Goal: Book appointment/travel/reservation

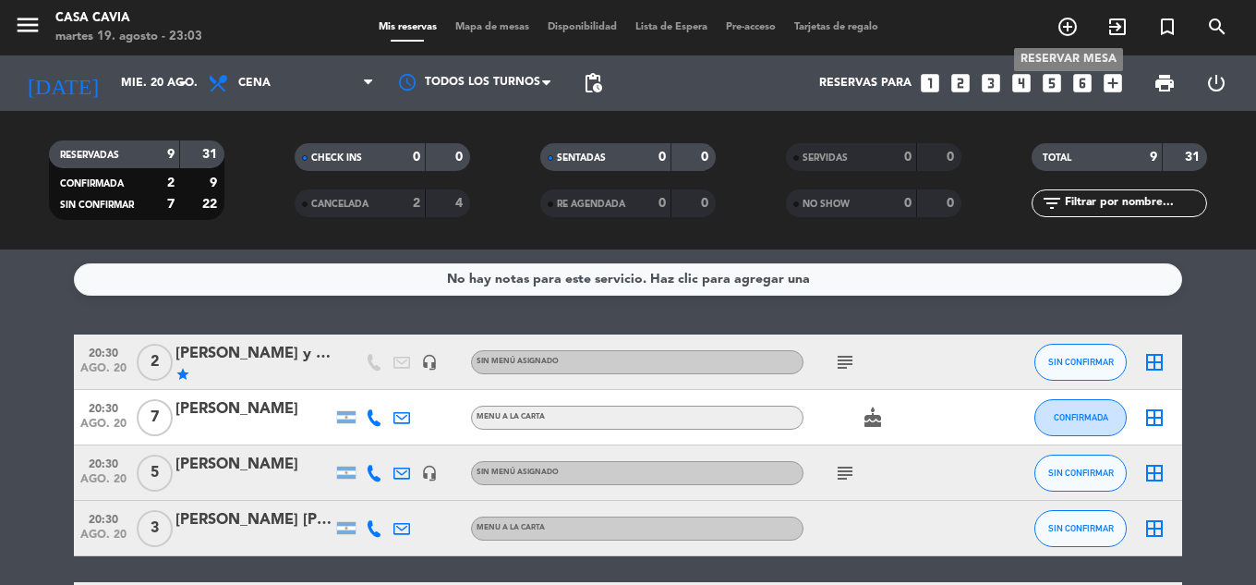
click at [1076, 32] on icon "add_circle_outline" at bounding box center [1068, 27] width 22 height 22
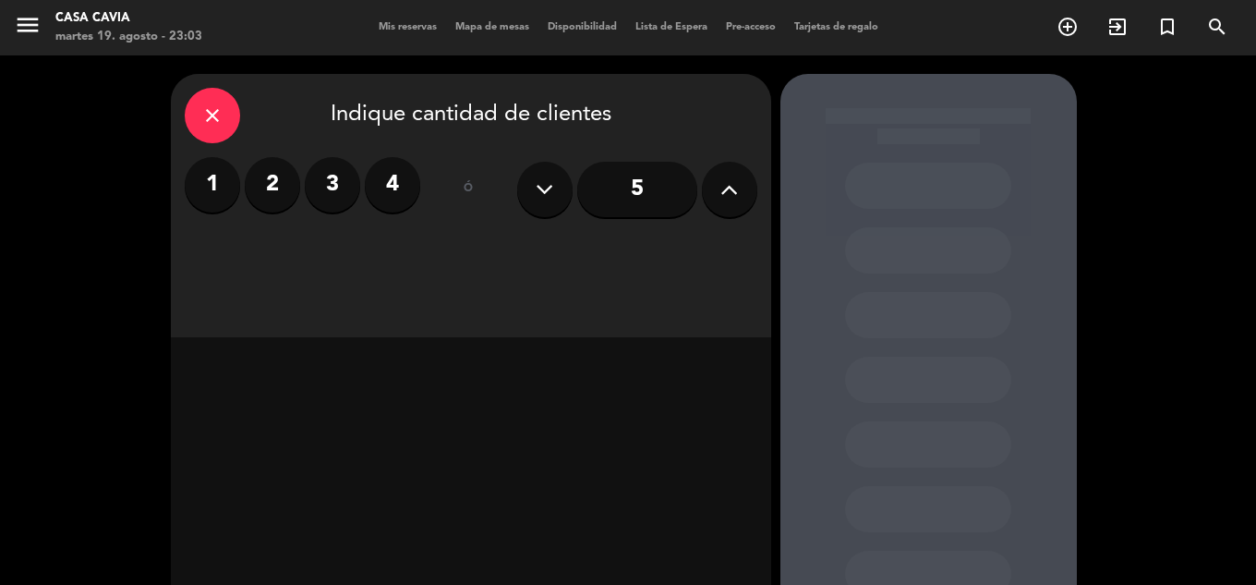
drag, startPoint x: 250, startPoint y: 182, endPoint x: 252, endPoint y: 195, distance: 13.1
click at [250, 187] on label "2" at bounding box center [272, 184] width 55 height 55
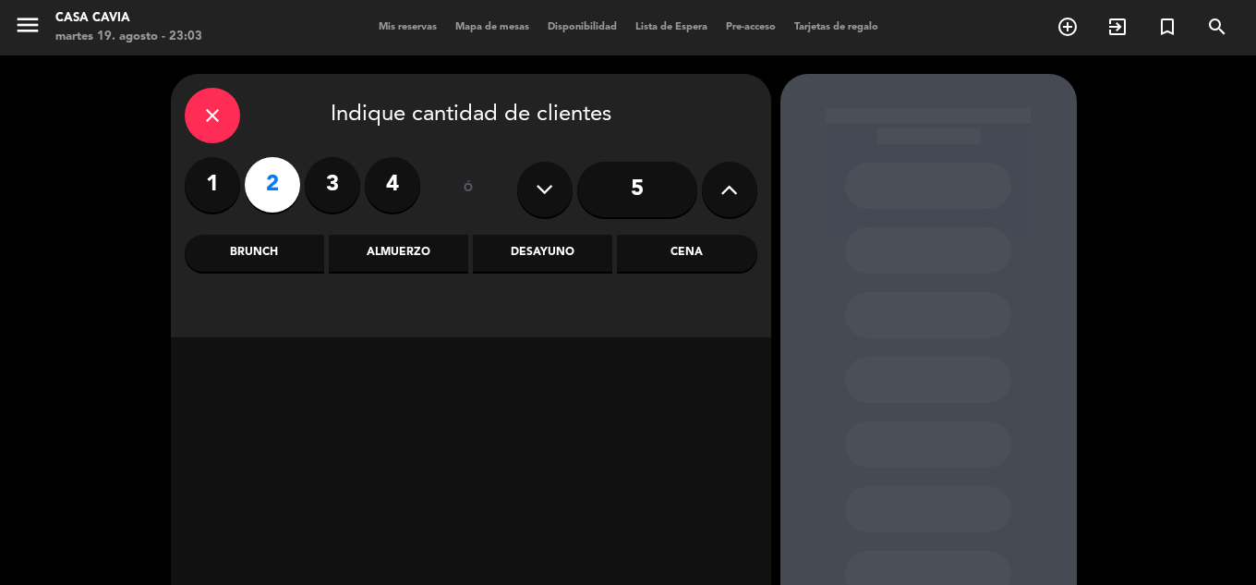
click at [402, 248] on div "Almuerzo" at bounding box center [398, 253] width 139 height 37
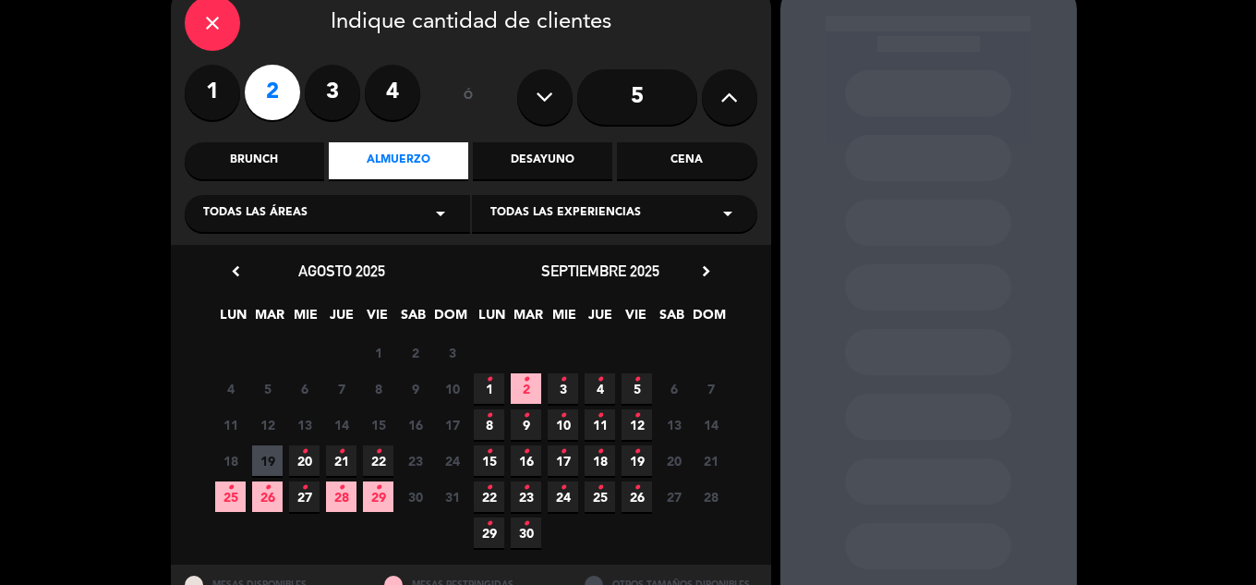
click at [337, 446] on span "21 •" at bounding box center [341, 460] width 30 height 30
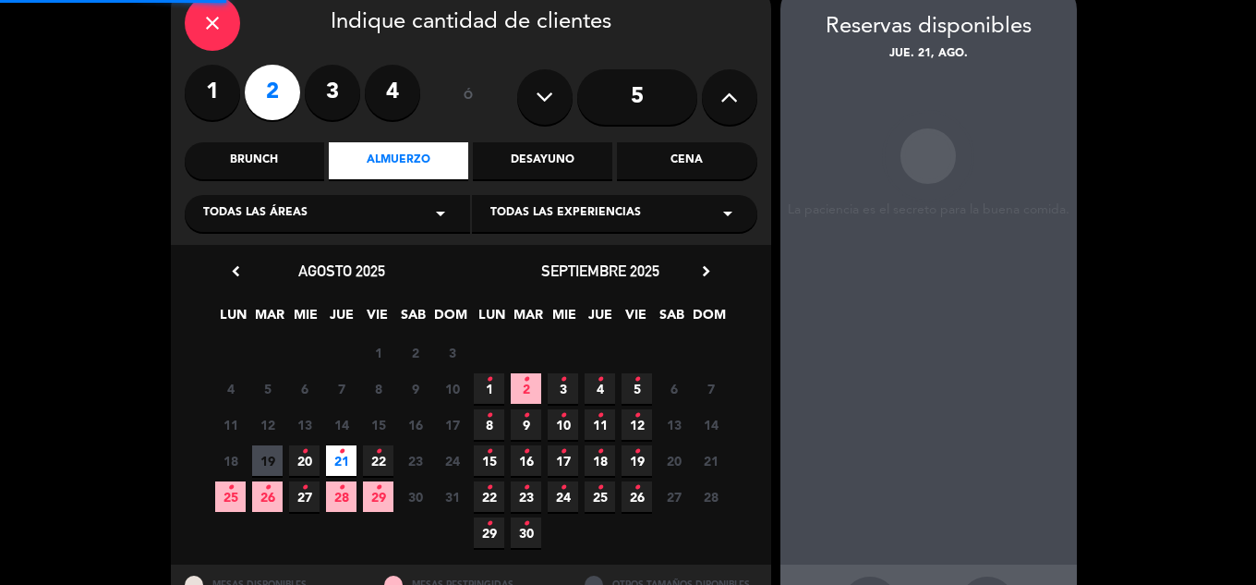
scroll to position [74, 0]
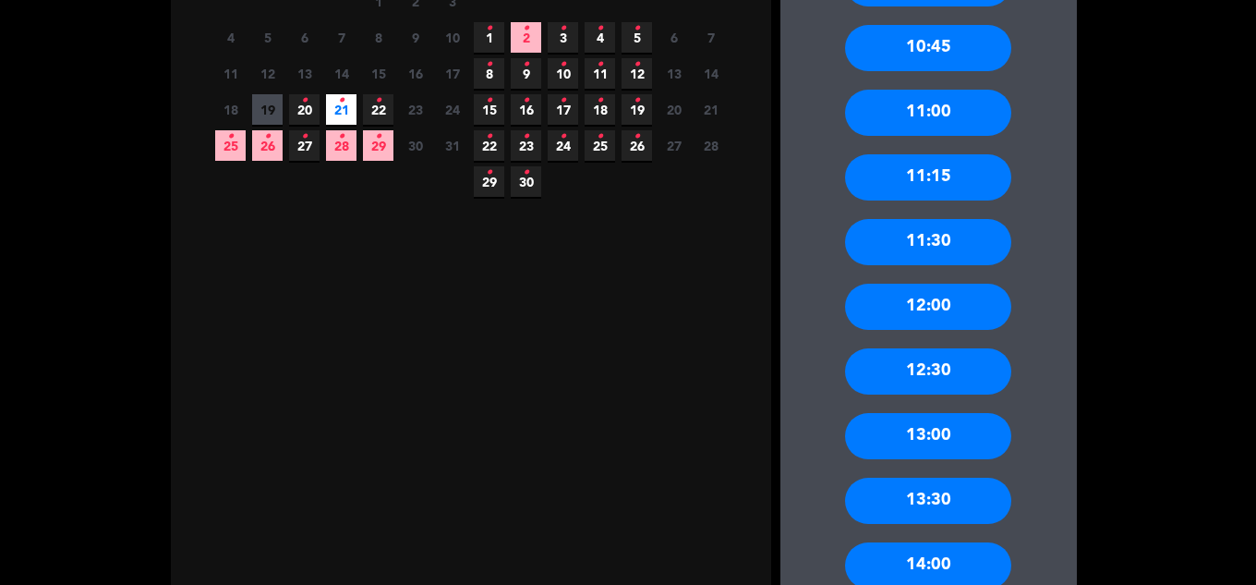
click at [946, 238] on div "11:30" at bounding box center [928, 242] width 166 height 46
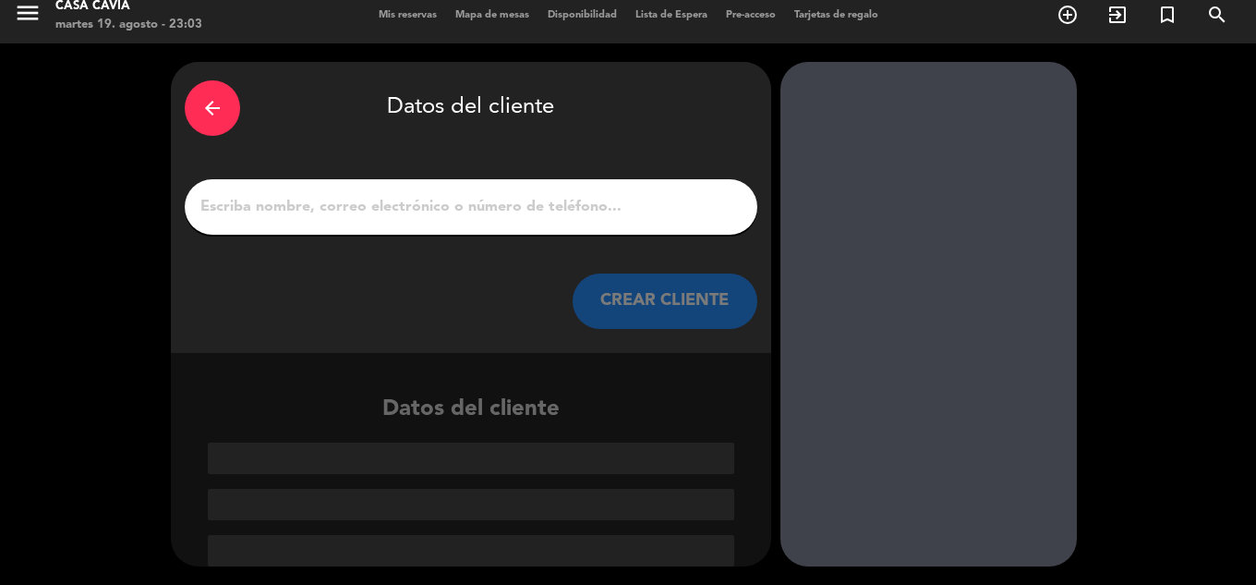
click at [205, 120] on div "arrow_back" at bounding box center [212, 107] width 55 height 55
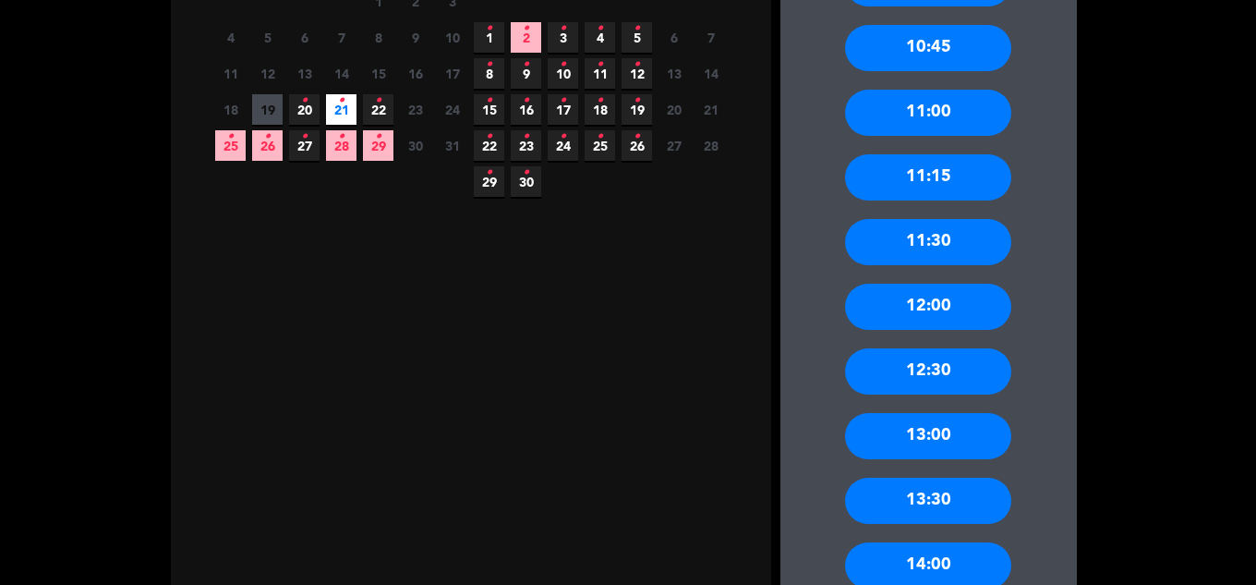
scroll to position [628, 0]
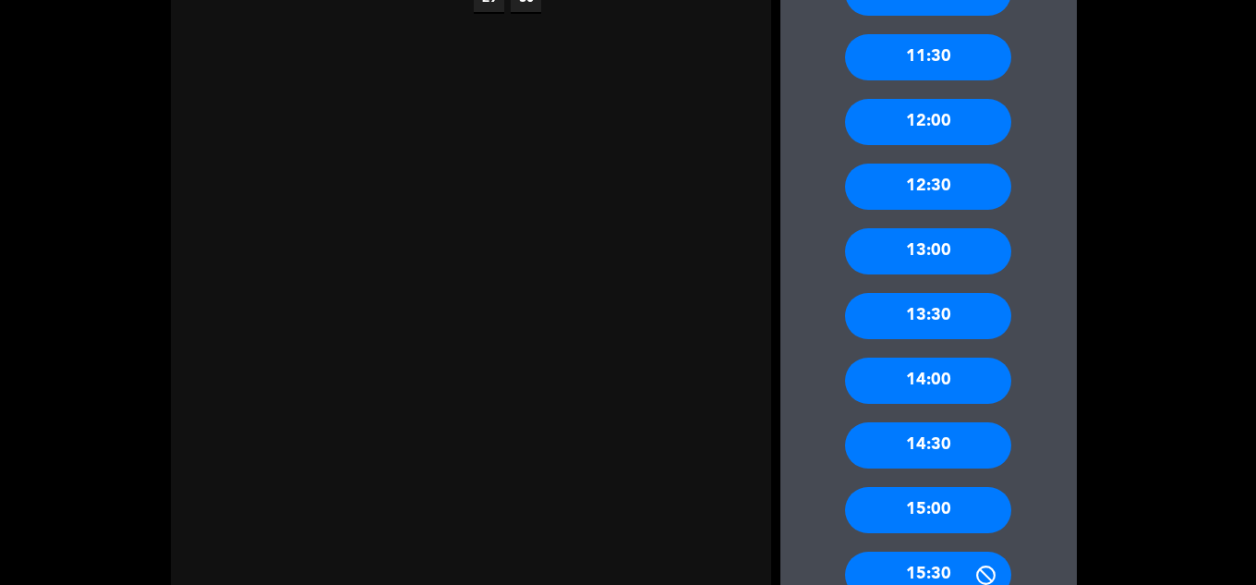
click at [907, 233] on div "13:00" at bounding box center [928, 251] width 166 height 46
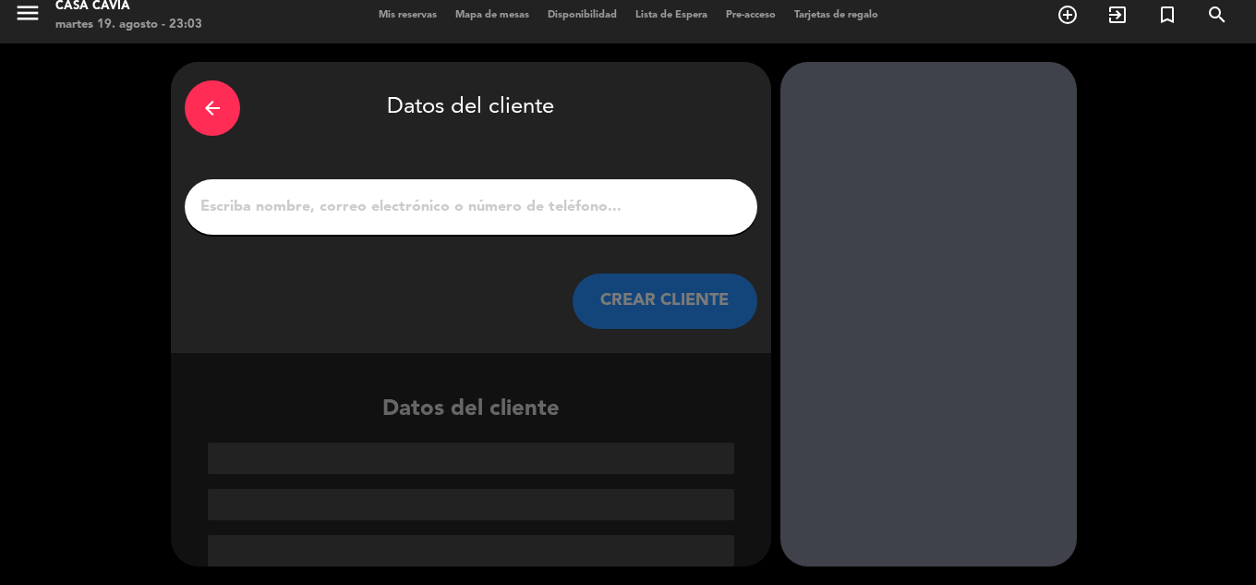
click at [467, 212] on input "1" at bounding box center [471, 207] width 545 height 26
paste input "[PERSON_NAME]"
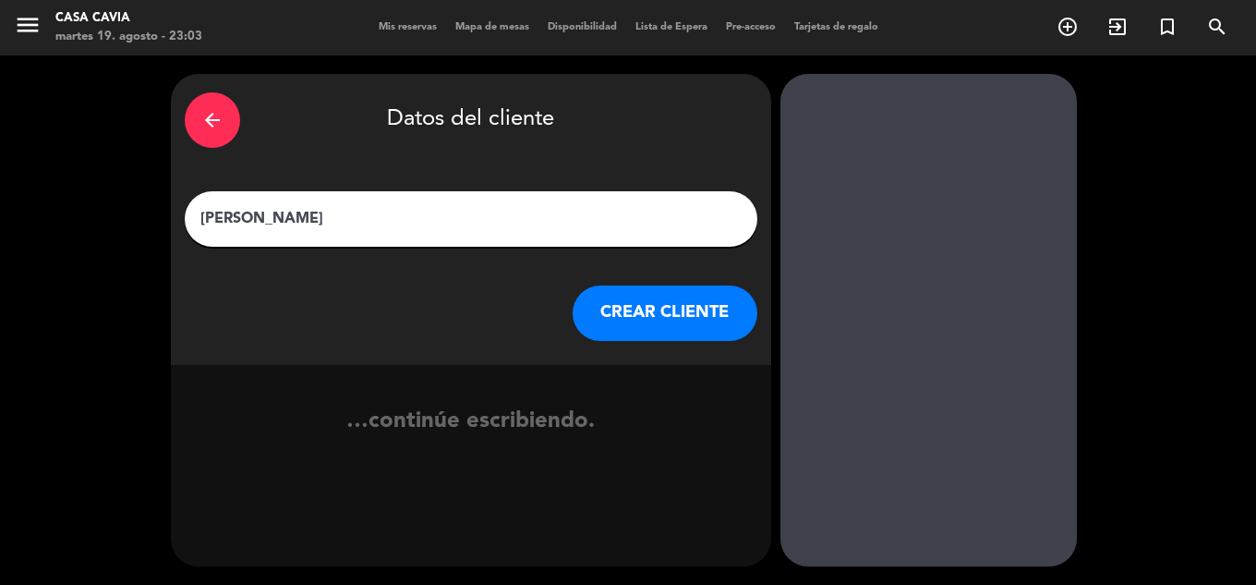
scroll to position [0, 0]
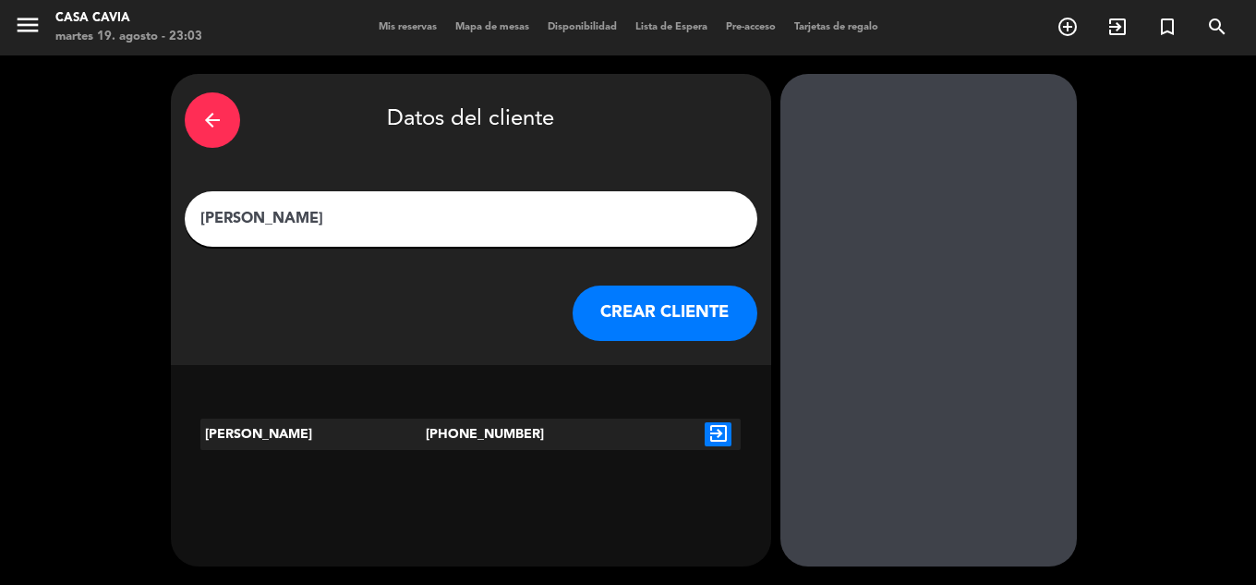
type input "[PERSON_NAME]"
click at [714, 306] on button "CREAR CLIENTE" at bounding box center [665, 312] width 185 height 55
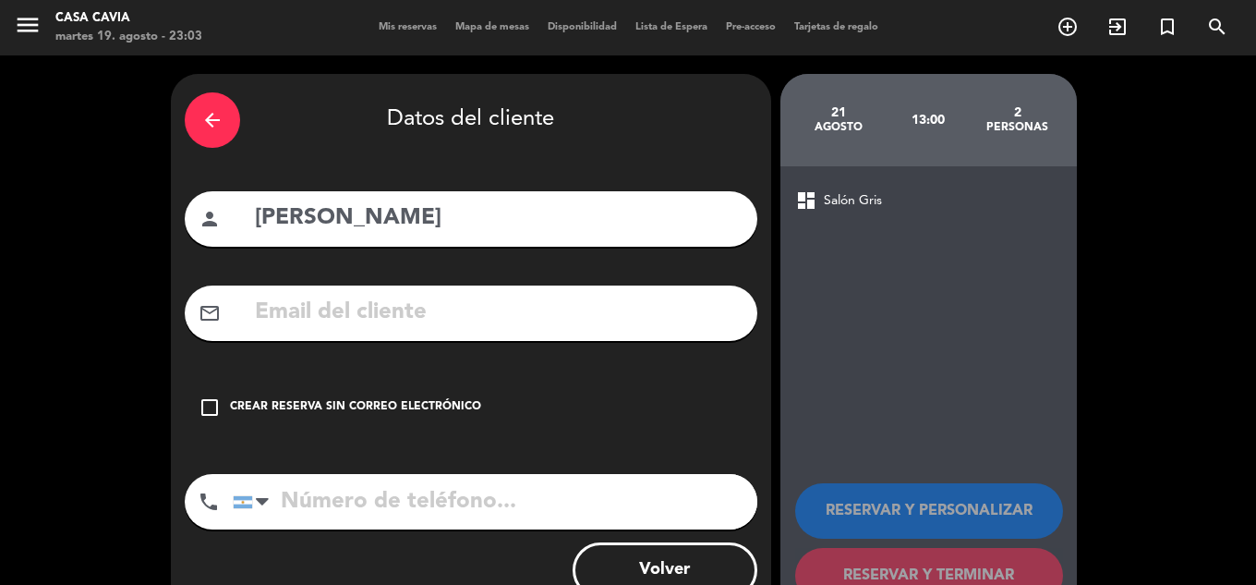
click at [415, 321] on input "text" at bounding box center [498, 313] width 491 height 38
paste input "[EMAIL_ADDRESS][DOMAIN_NAME]"
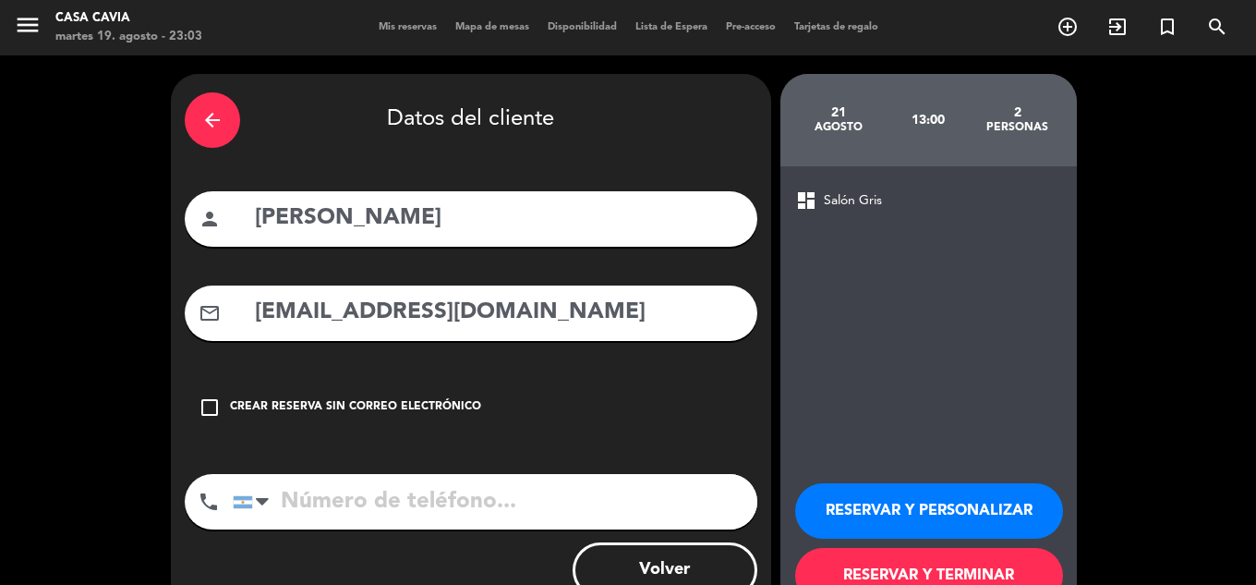
type input "[EMAIL_ADDRESS][DOMAIN_NAME]"
click at [454, 516] on input "tel" at bounding box center [495, 501] width 525 height 55
paste input "3515993210"
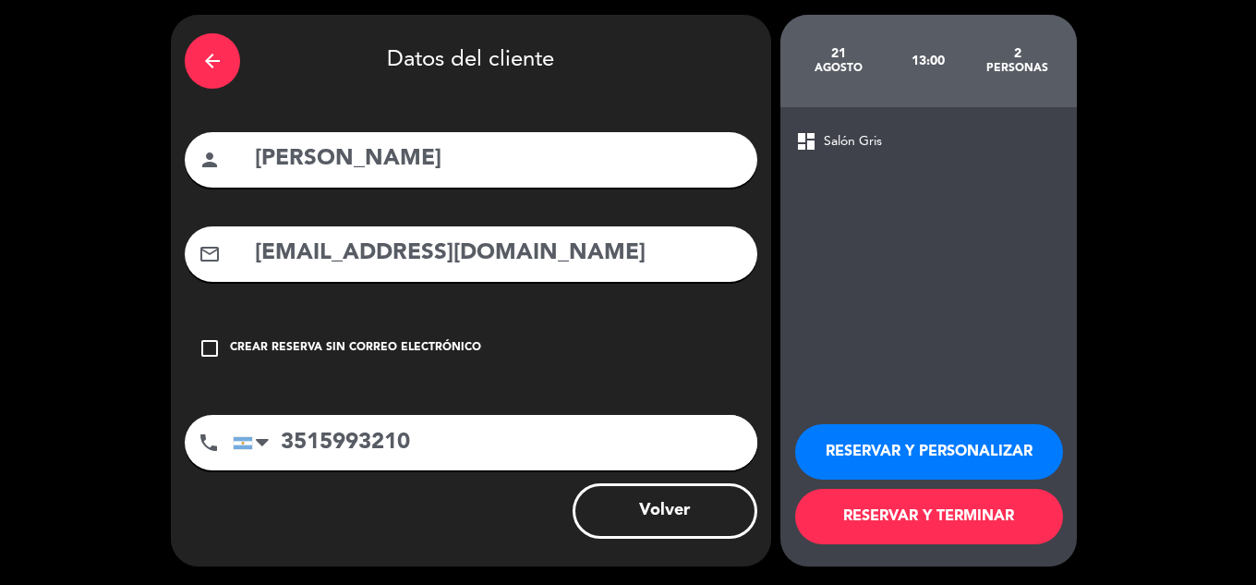
type input "3515993210"
click at [889, 527] on button "RESERVAR Y TERMINAR" at bounding box center [929, 516] width 268 height 55
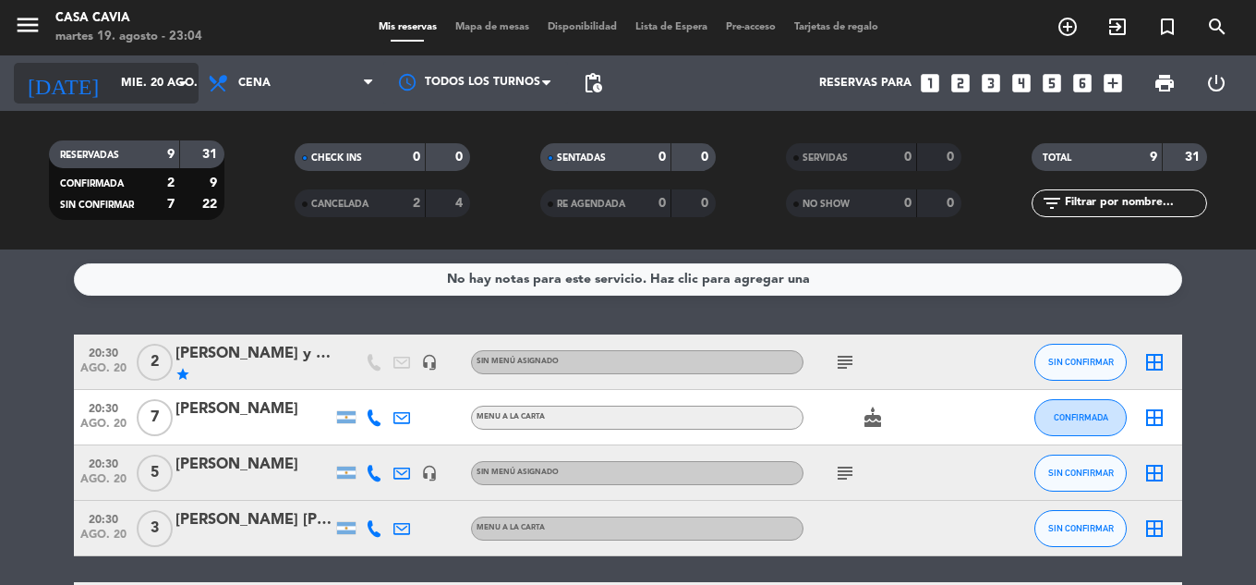
click at [112, 72] on input "mié. 20 ago." at bounding box center [190, 82] width 156 height 31
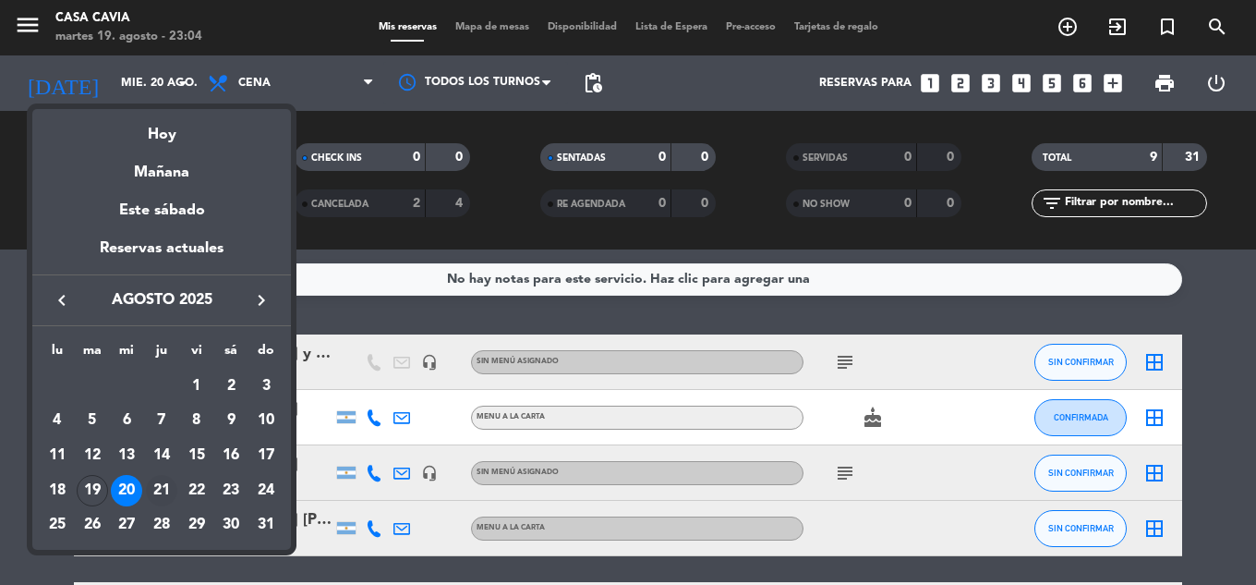
click at [166, 492] on div "21" at bounding box center [161, 490] width 31 height 31
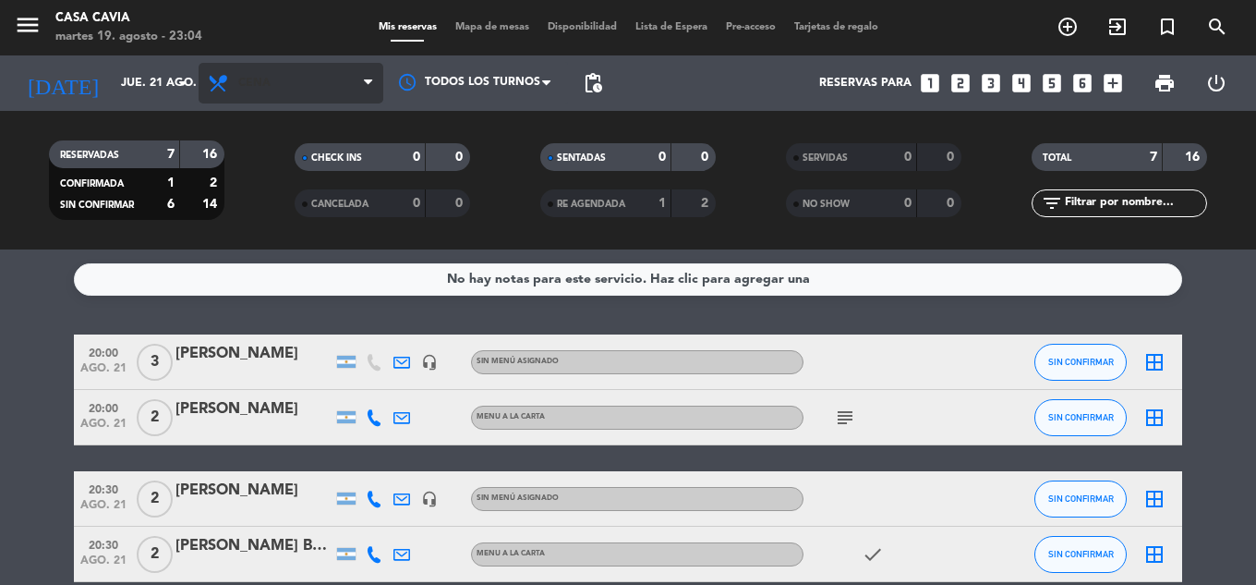
drag, startPoint x: 247, startPoint y: 62, endPoint x: 239, endPoint y: 99, distance: 37.7
click at [247, 63] on div "Todos los servicios Desayuno Brunch Almuerzo Cena Cena Todos los servicios Desa…" at bounding box center [291, 82] width 185 height 55
click at [243, 69] on span "Cena" at bounding box center [291, 83] width 185 height 41
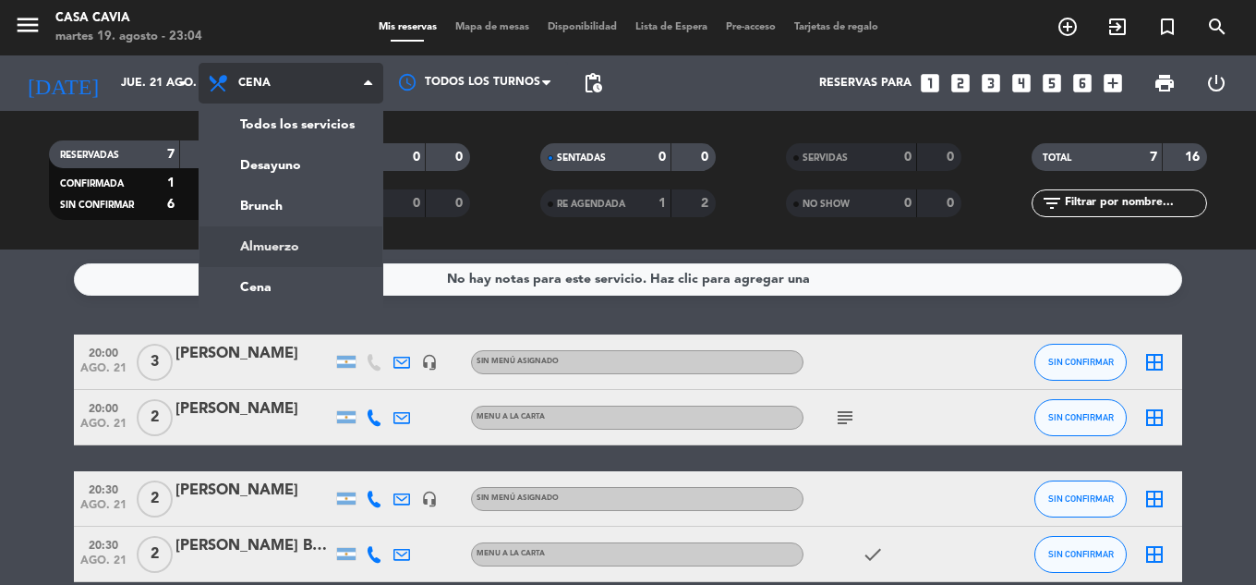
click at [285, 241] on div "menu Casa Cavia martes 19. agosto - 23:04 Mis reservas Mapa de mesas Disponibil…" at bounding box center [628, 124] width 1256 height 249
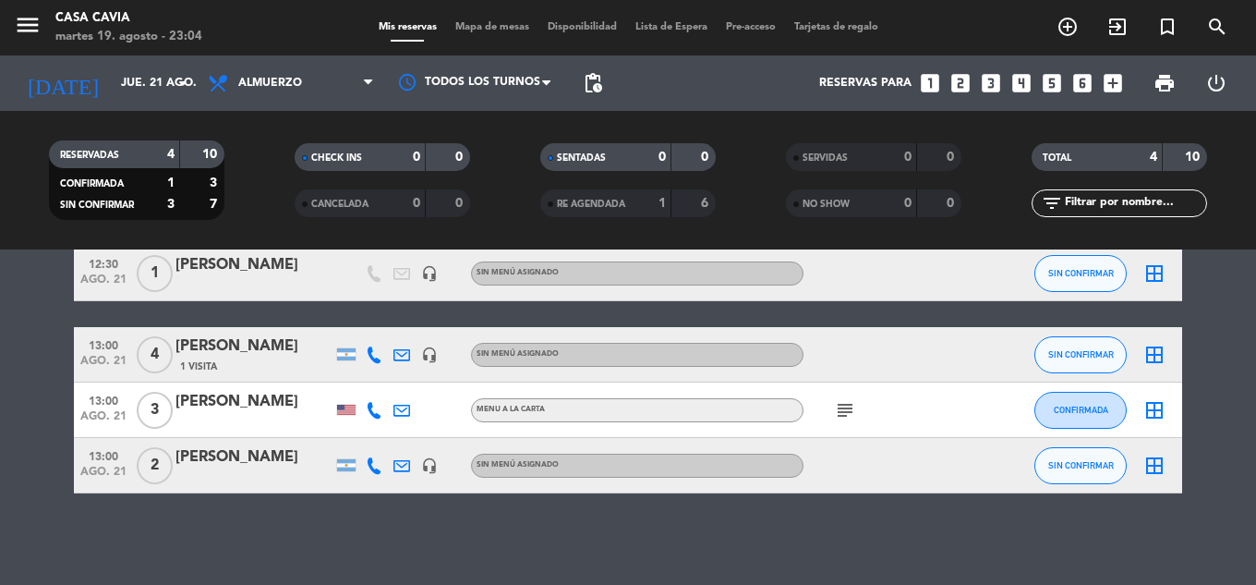
scroll to position [90, 0]
click at [1088, 469] on button "SIN CONFIRMAR" at bounding box center [1081, 464] width 92 height 37
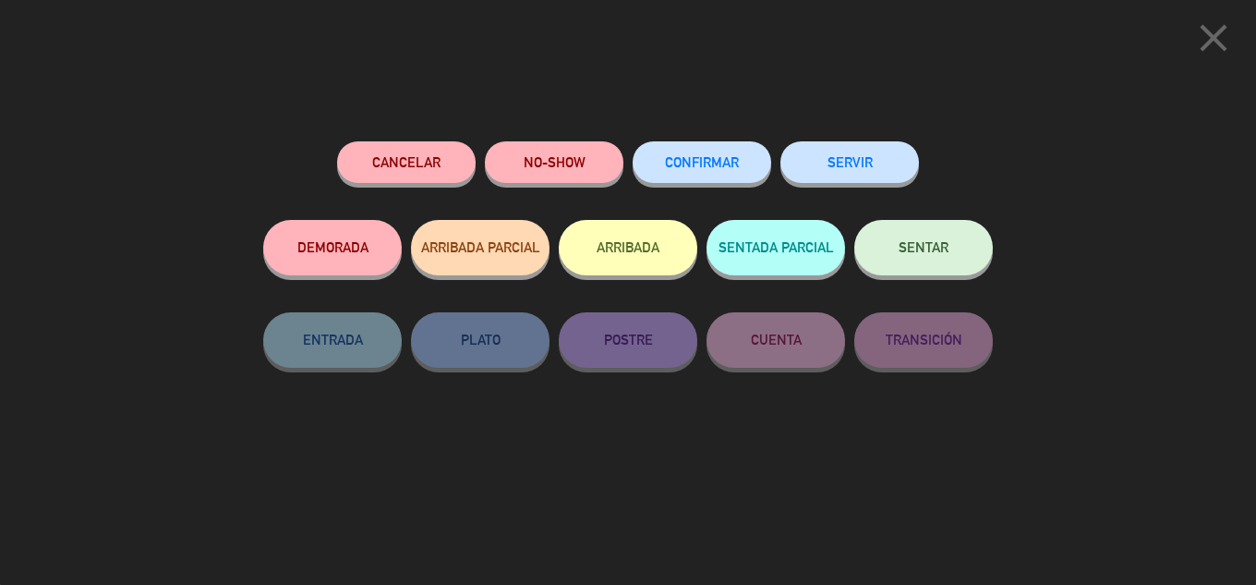
click at [716, 177] on button "CONFIRMAR" at bounding box center [702, 162] width 139 height 42
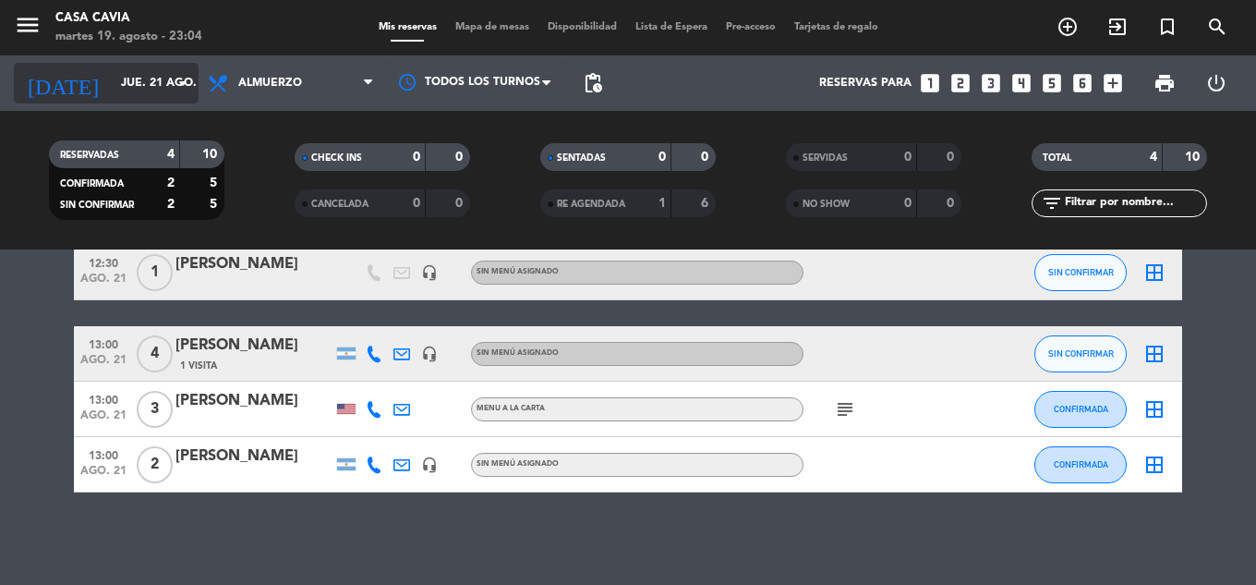
click at [124, 79] on input "jue. 21 ago." at bounding box center [190, 82] width 156 height 31
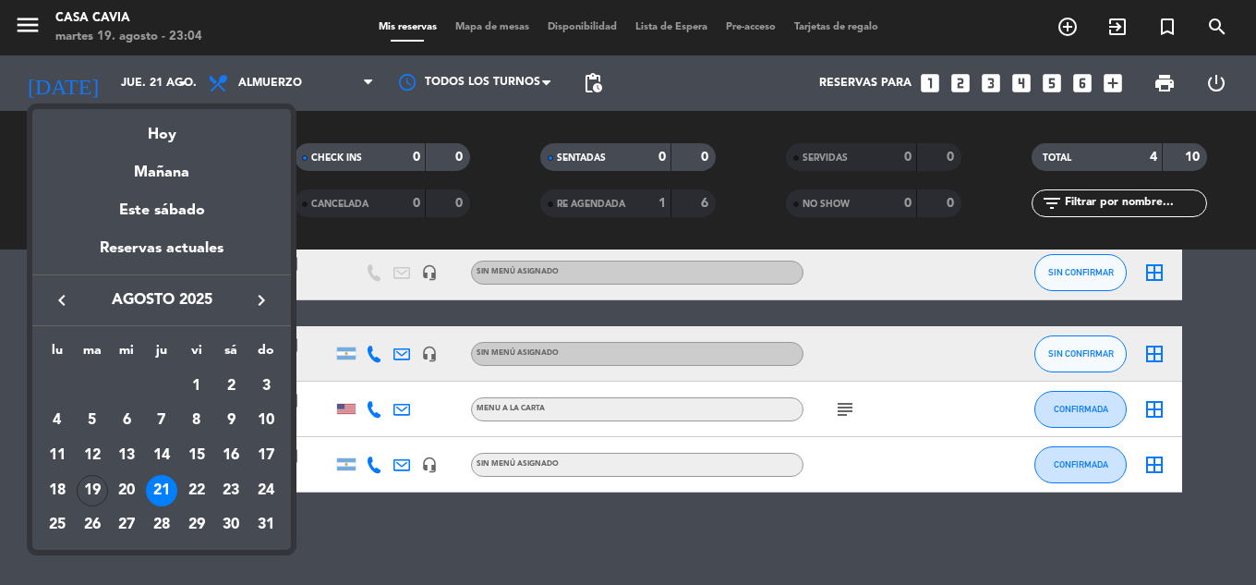
click at [442, 532] on div at bounding box center [628, 292] width 1256 height 585
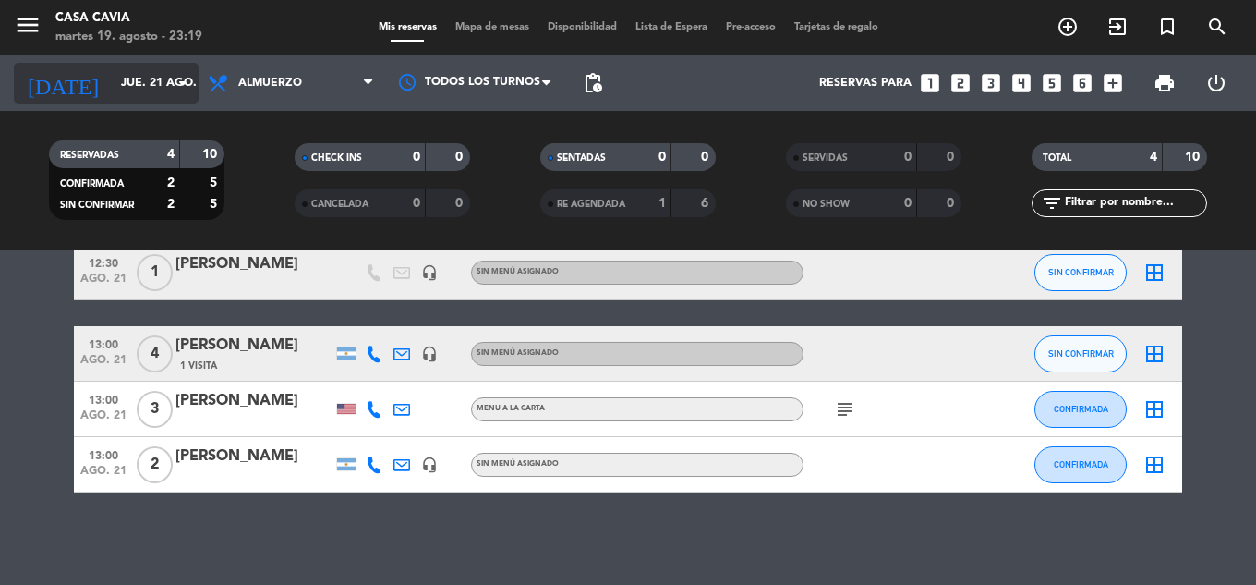
click at [112, 98] on input "jue. 21 ago." at bounding box center [190, 82] width 156 height 31
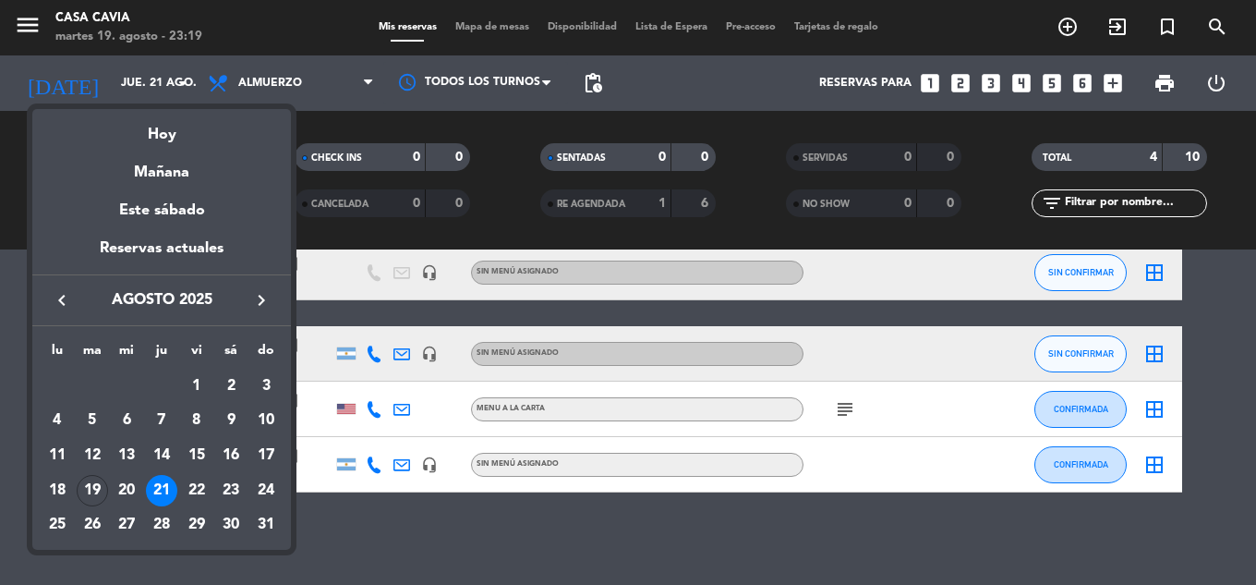
click at [134, 488] on div "20" at bounding box center [126, 490] width 31 height 31
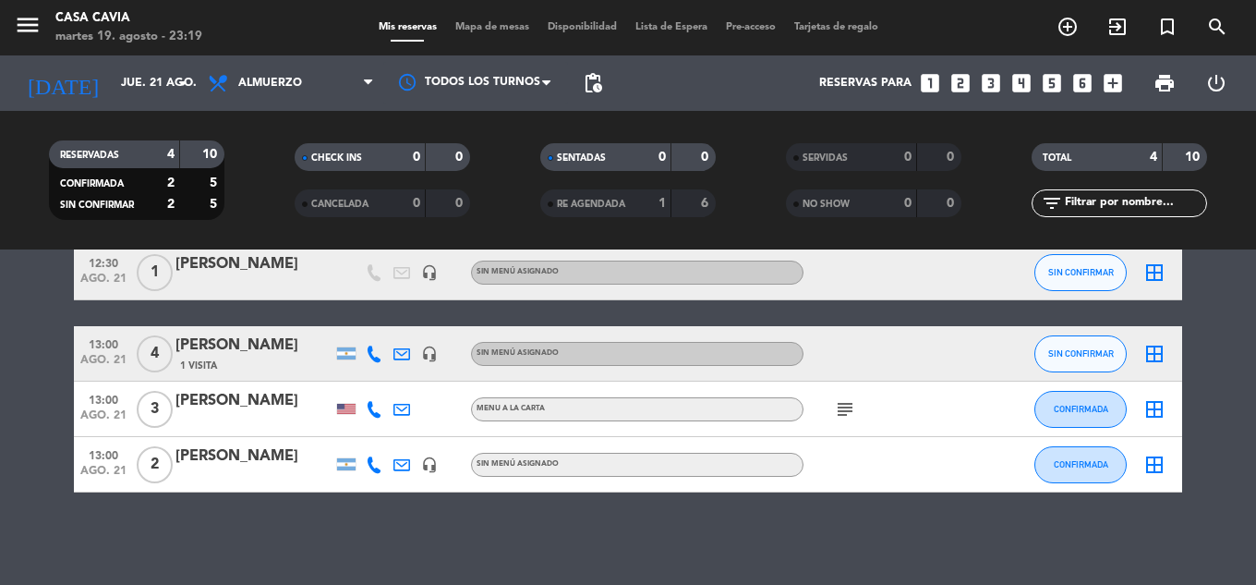
type input "mié. 20 ago."
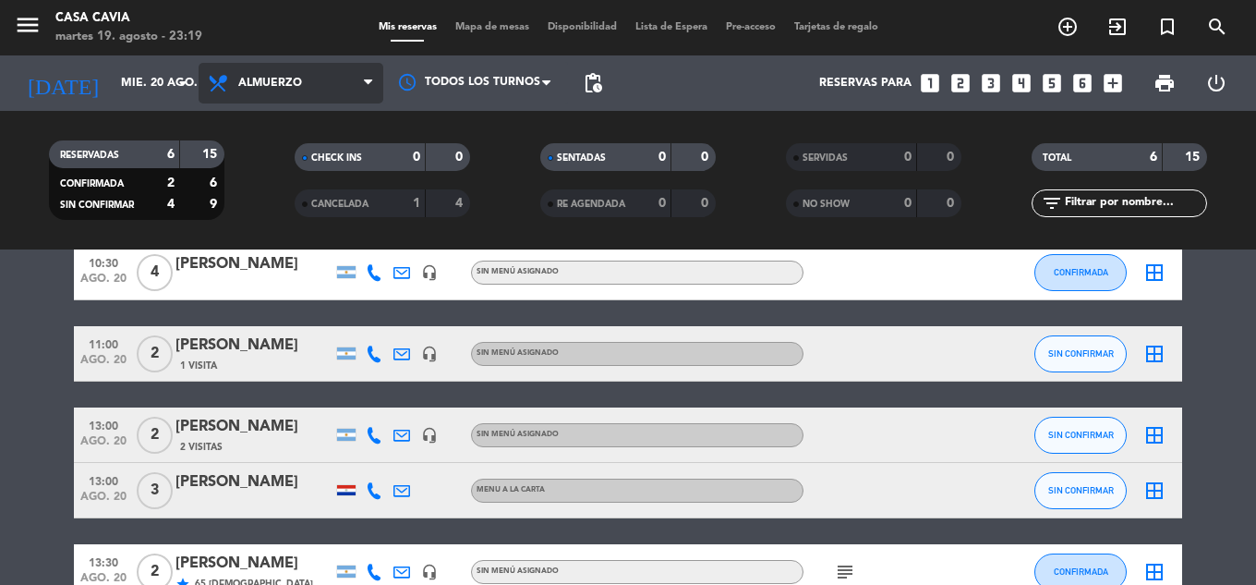
click at [261, 85] on span "Almuerzo" at bounding box center [270, 83] width 64 height 13
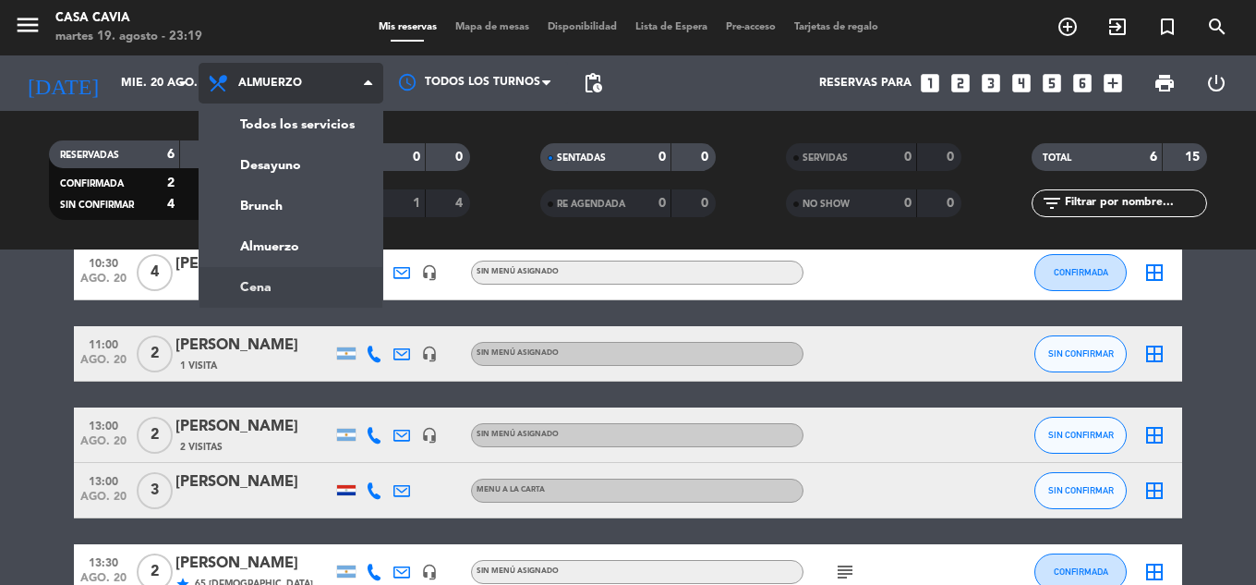
click at [284, 287] on ng-component "menu Casa Cavia martes 19. agosto - 23:19 Mis reservas Mapa de mesas Disponibil…" at bounding box center [628, 292] width 1256 height 585
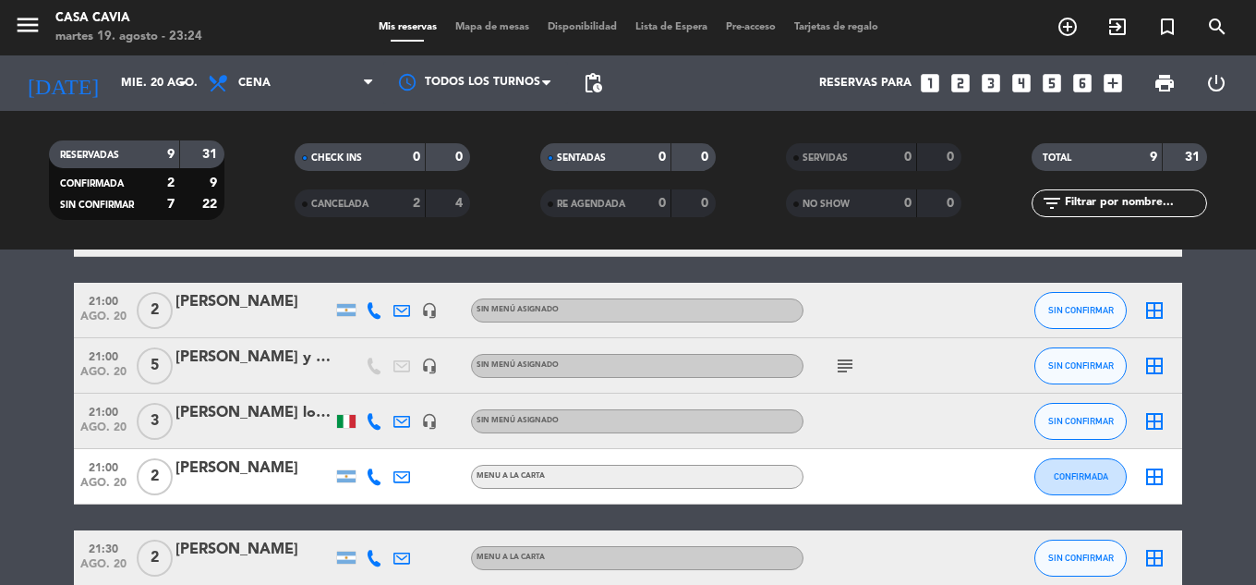
scroll to position [300, 0]
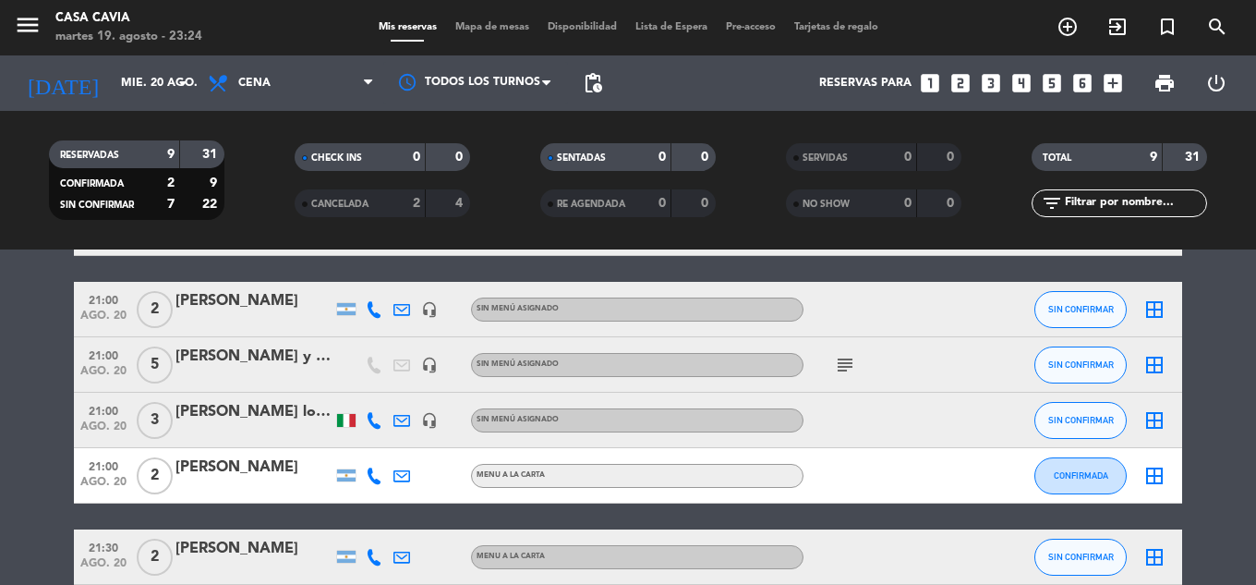
click at [841, 370] on icon "subject" at bounding box center [845, 365] width 22 height 22
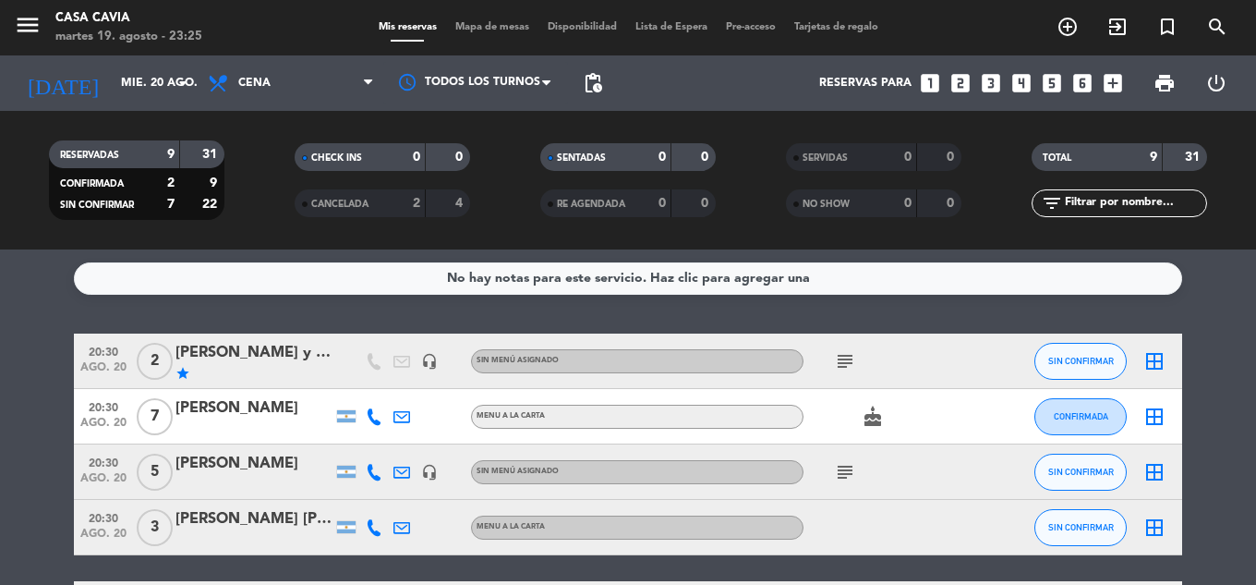
scroll to position [0, 0]
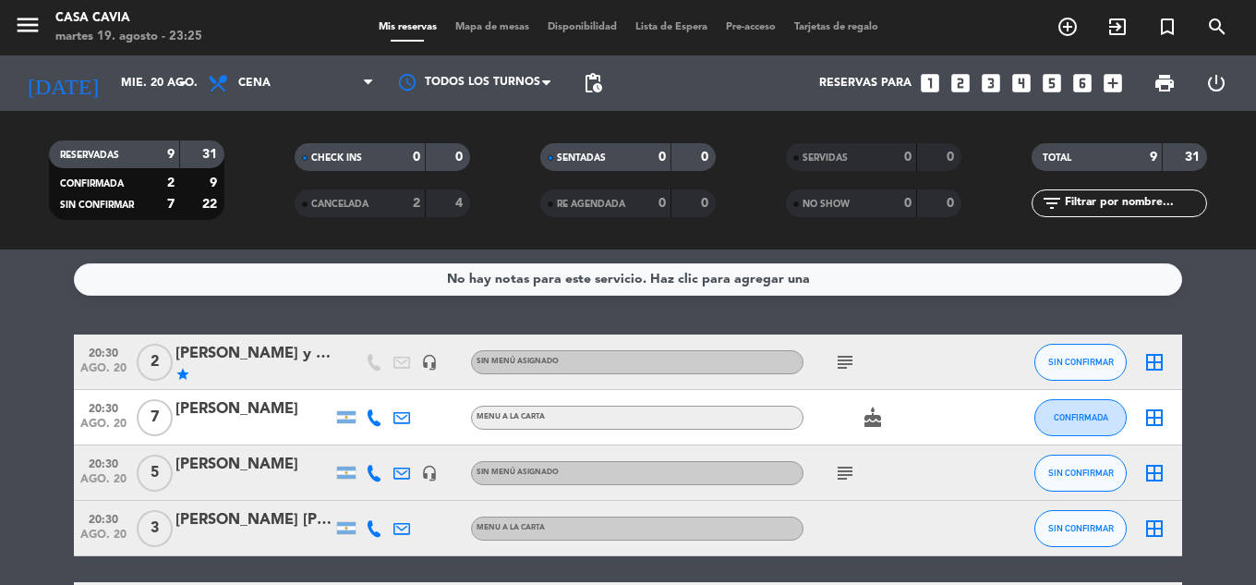
click at [848, 359] on icon "subject" at bounding box center [845, 362] width 22 height 22
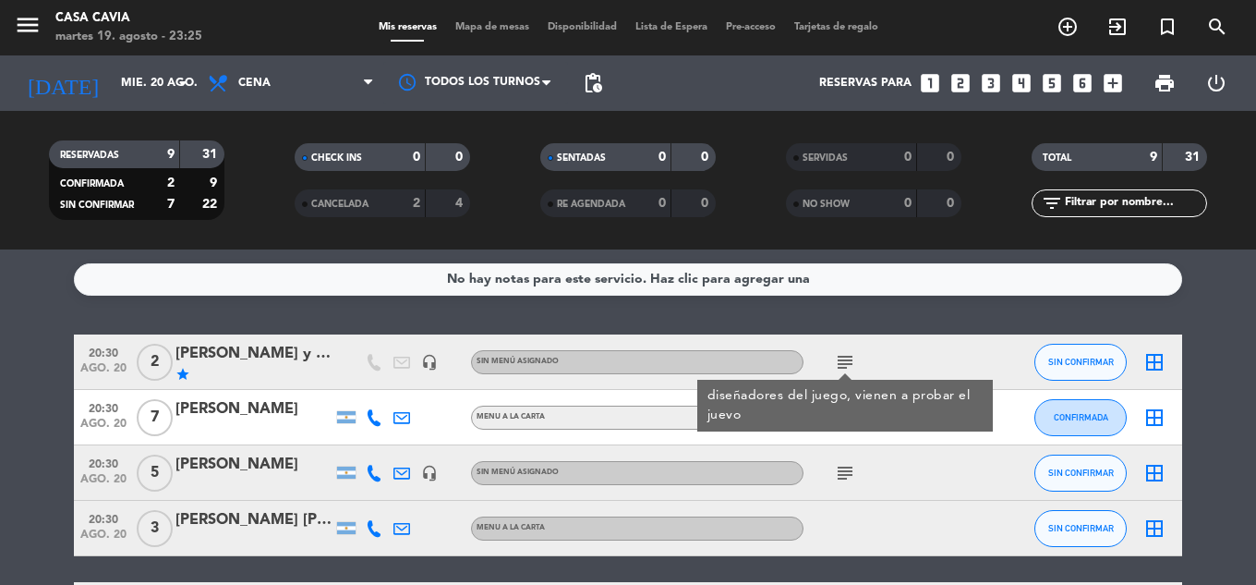
click at [870, 432] on div "cake" at bounding box center [887, 417] width 166 height 55
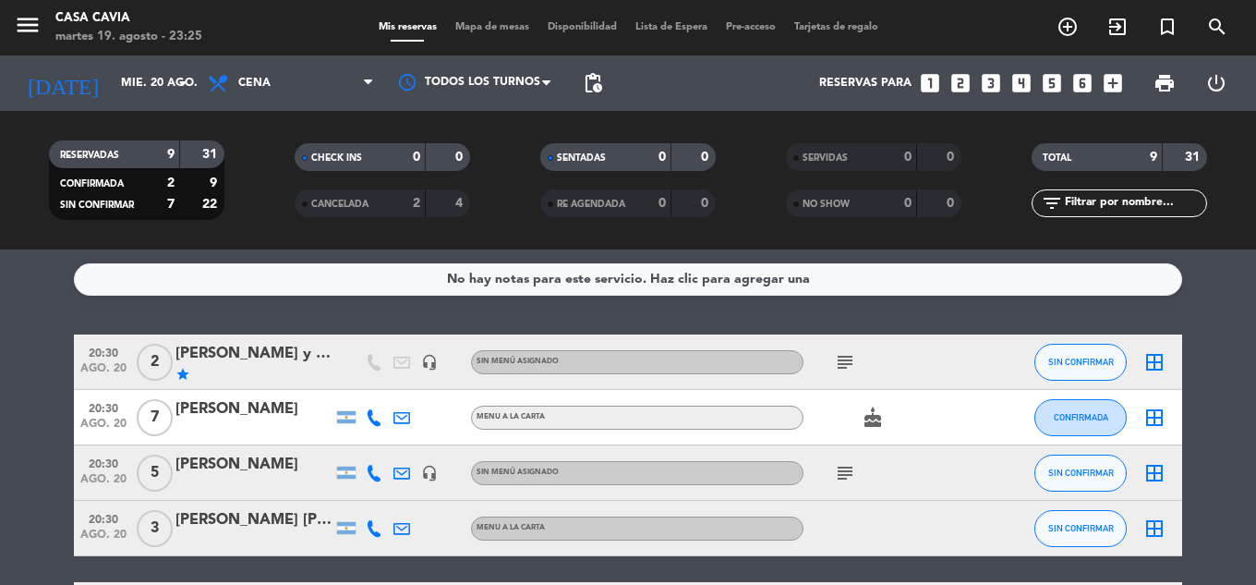
click at [866, 429] on div "cake" at bounding box center [887, 417] width 166 height 55
click at [872, 421] on icon "cake" at bounding box center [873, 417] width 22 height 22
click at [0, 167] on div "RESERVADAS 9 31 CONFIRMADA 2 9 SIN CONFIRMAR 7 22 CHECK INS 0 0 CANCELADA 2 4 S…" at bounding box center [628, 180] width 1256 height 102
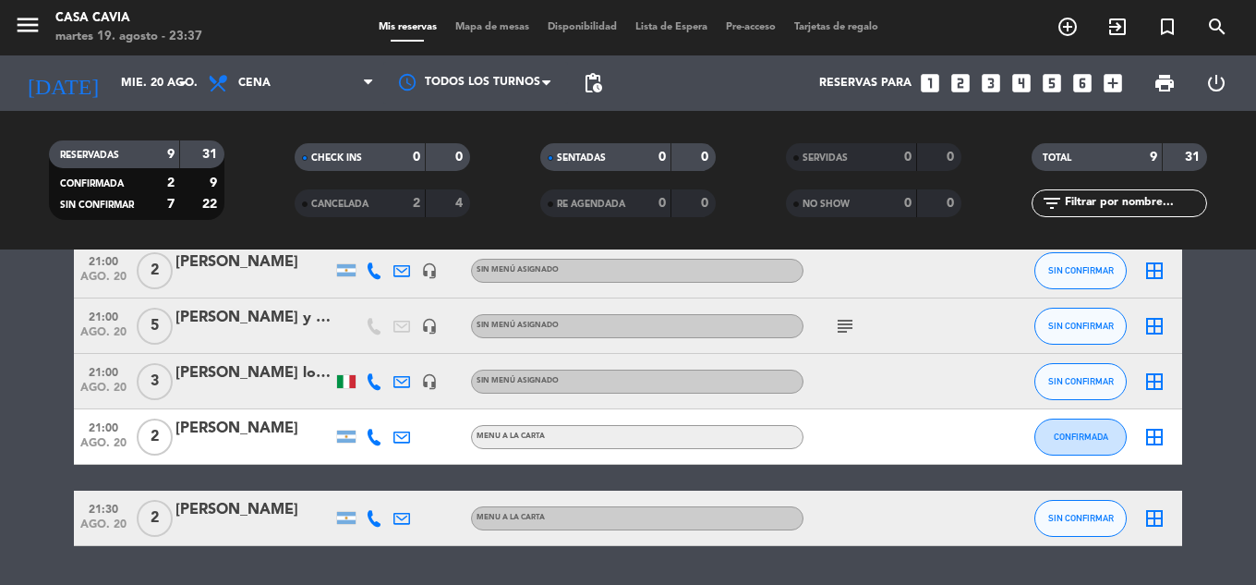
scroll to position [370, 0]
